Goal: Check status: Check status

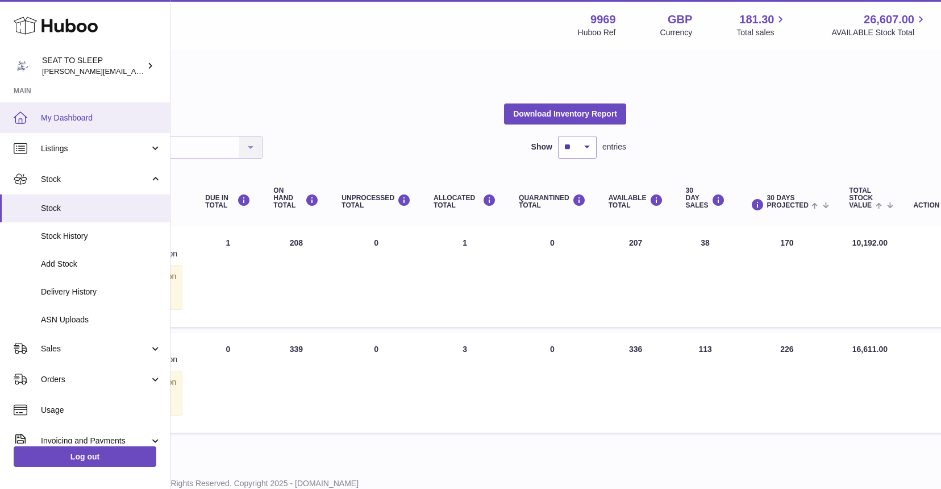
click at [76, 110] on link "My Dashboard" at bounding box center [85, 117] width 170 height 31
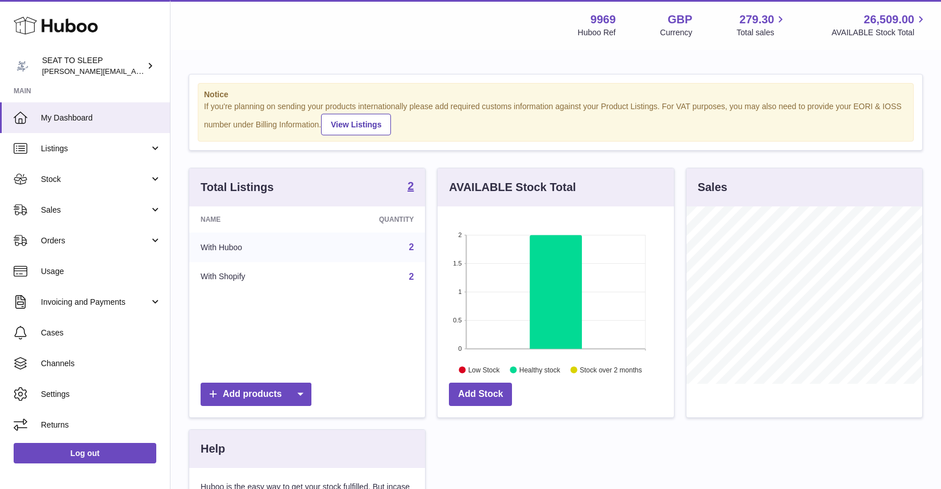
scroll to position [177, 236]
click at [63, 210] on span "Sales" at bounding box center [95, 210] width 109 height 11
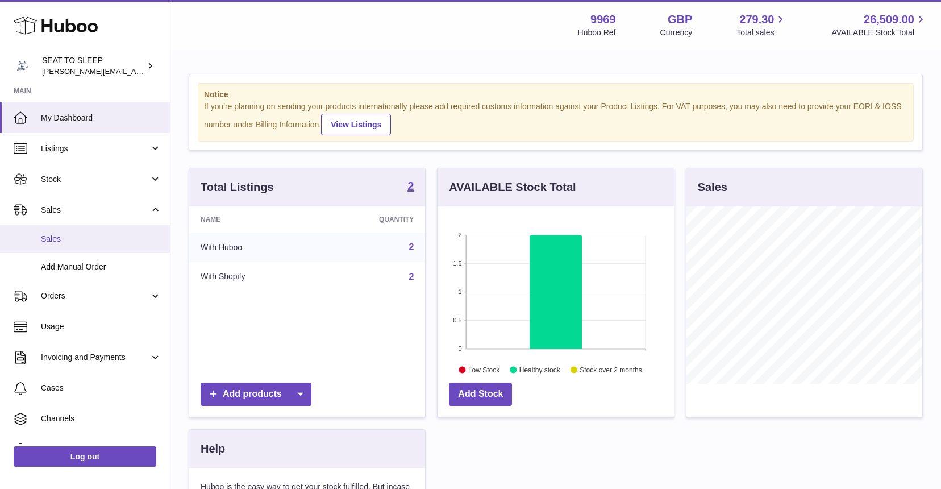
click at [61, 236] on span "Sales" at bounding box center [101, 239] width 120 height 11
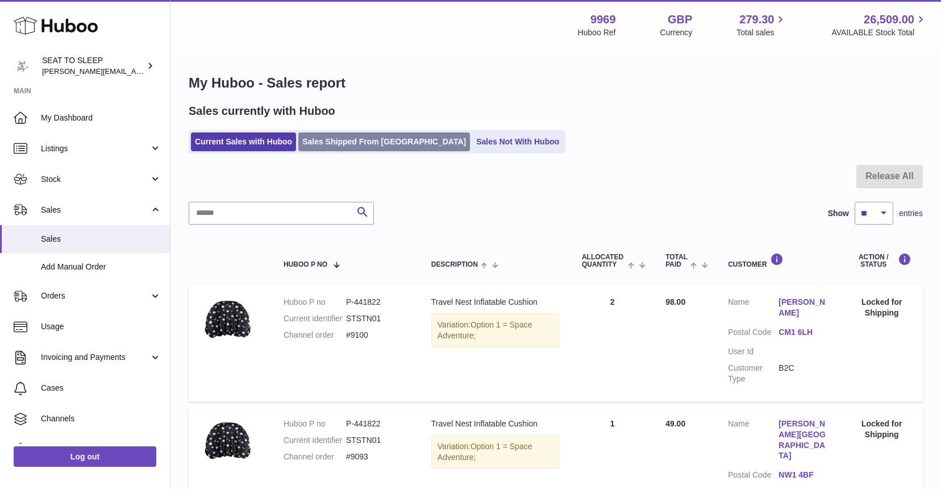
click at [371, 143] on link "Sales Shipped From Huboo" at bounding box center [384, 141] width 172 height 19
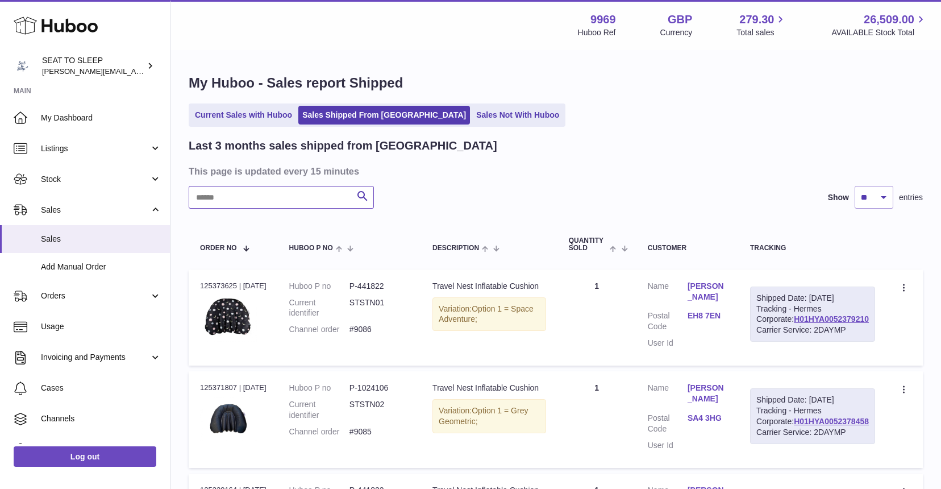
click at [209, 203] on input "text" at bounding box center [281, 197] width 185 height 23
type input "***"
drag, startPoint x: 234, startPoint y: 207, endPoint x: 833, endPoint y: 338, distance: 612.6
click at [833, 323] on link "H01HYA0052076547" at bounding box center [831, 318] width 75 height 9
